Goal: Task Accomplishment & Management: Complete application form

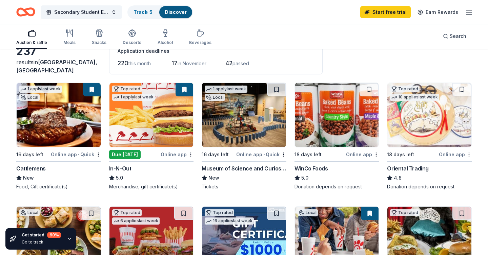
scroll to position [44, 0]
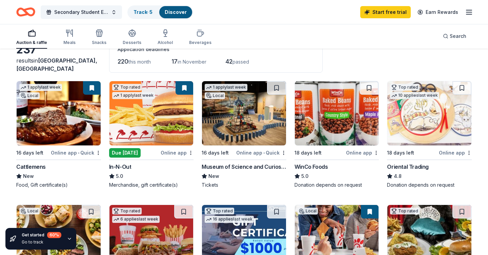
click at [420, 142] on img at bounding box center [429, 113] width 84 height 64
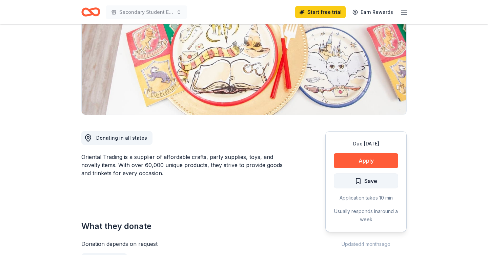
scroll to position [91, 0]
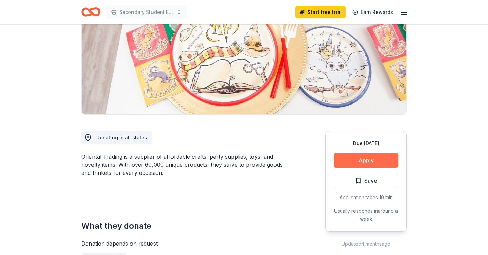
click at [358, 161] on button "Apply" at bounding box center [366, 160] width 64 height 15
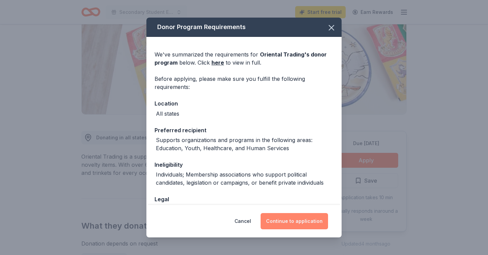
click at [314, 217] on button "Continue to application" at bounding box center [294, 221] width 67 height 16
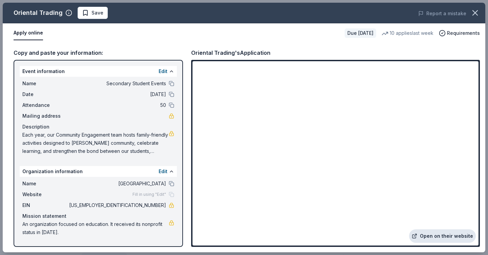
click at [445, 234] on link "Open on their website" at bounding box center [442, 237] width 67 height 14
